Goal: Information Seeking & Learning: Learn about a topic

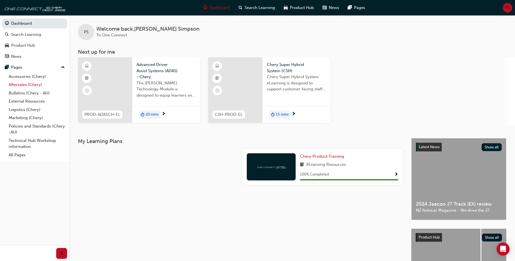
click at [27, 85] on link "Aftersales (Chery)" at bounding box center [37, 85] width 61 height 8
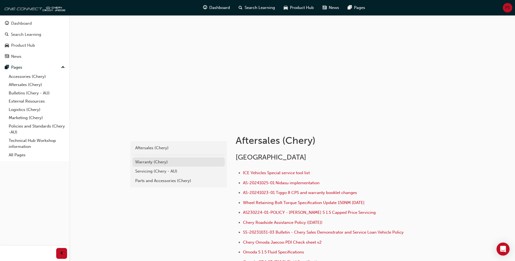
click at [156, 162] on div "Warranty (Chery)" at bounding box center [178, 162] width 87 height 6
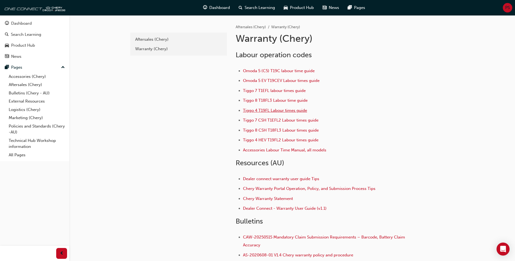
click at [263, 110] on span "Tiggo 4 T19FL Labour times guide" at bounding box center [275, 110] width 64 height 5
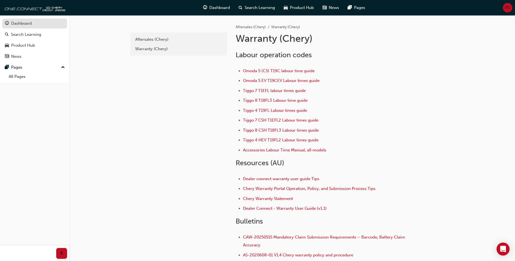
click at [21, 24] on div "Dashboard" at bounding box center [21, 23] width 21 height 6
